Goal: Transaction & Acquisition: Purchase product/service

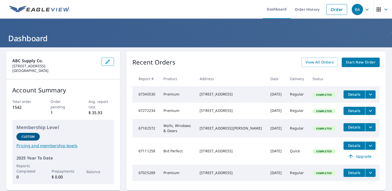
click at [354, 64] on span "Start New Order" at bounding box center [361, 62] width 30 height 6
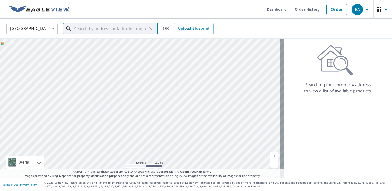
click at [74, 29] on input "text" at bounding box center [110, 29] width 73 height 14
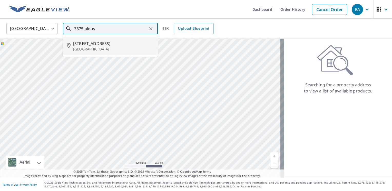
click at [92, 46] on span "3375 Algus Ln" at bounding box center [113, 44] width 81 height 6
type input "3375 Algus Ln Cincinnati, OH 45248"
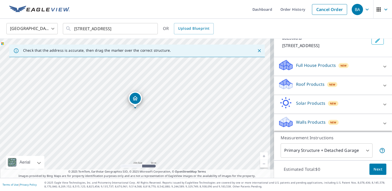
scroll to position [35, 0]
click at [363, 151] on body "BA BA Dashboard Order History Cancel Order BA United States US ​ 3375 Algus Ln …" at bounding box center [196, 95] width 392 height 191
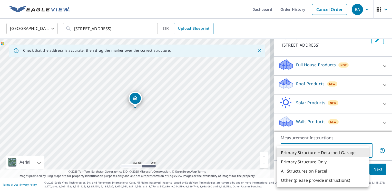
click at [379, 168] on div at bounding box center [196, 95] width 392 height 191
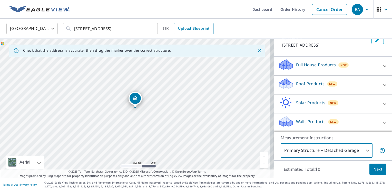
click at [378, 171] on span "Next" at bounding box center [377, 169] width 9 height 6
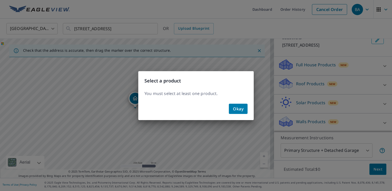
click at [240, 106] on span "Okay" at bounding box center [238, 108] width 11 height 7
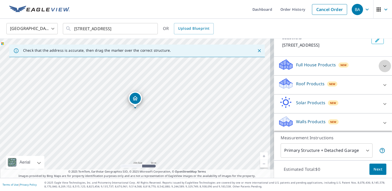
click at [383, 66] on icon at bounding box center [384, 66] width 3 height 2
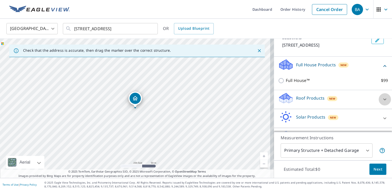
click at [382, 99] on icon at bounding box center [385, 99] width 6 height 6
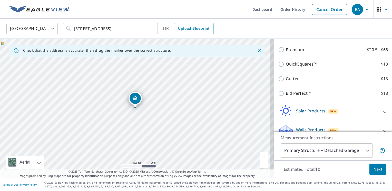
scroll to position [108, 0]
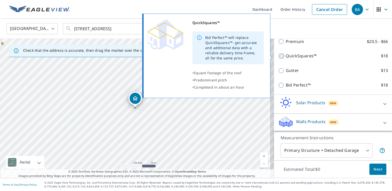
click at [278, 57] on input "QuickSquares™ $18" at bounding box center [282, 56] width 8 height 6
checkbox input "true"
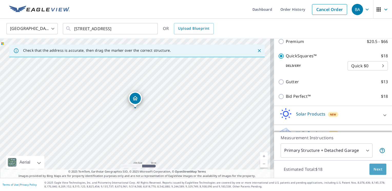
click at [373, 169] on span "Next" at bounding box center [377, 169] width 9 height 6
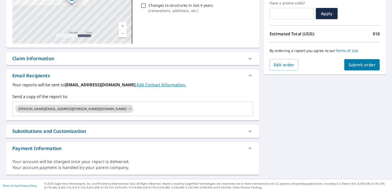
scroll to position [89, 0]
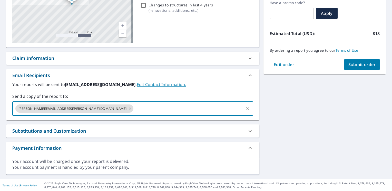
click at [134, 108] on input "text" at bounding box center [188, 109] width 109 height 10
checkbox input "true"
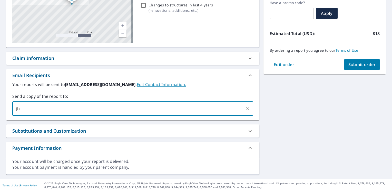
type input "j"
type input "jacob"
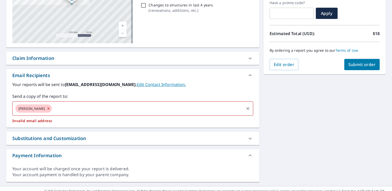
click at [53, 107] on input "text" at bounding box center [148, 109] width 191 height 10
checkbox input "true"
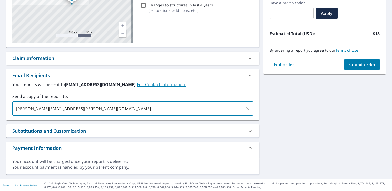
type input "jacob.battaglino@abcsupply.com"
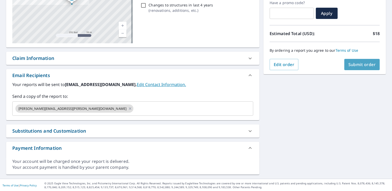
click at [353, 64] on span "Submit order" at bounding box center [361, 65] width 27 height 6
checkbox input "true"
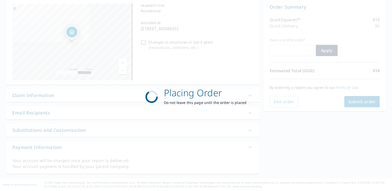
scroll to position [51, 0]
